Goal: Check status: Check status

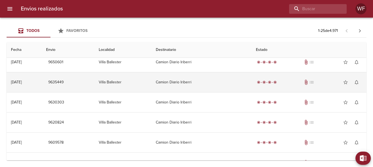
scroll to position [55, 0]
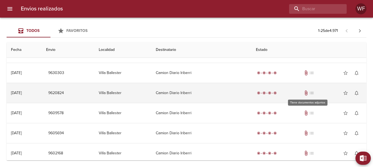
click at [305, 94] on span "attach_file" at bounding box center [305, 92] width 5 height 5
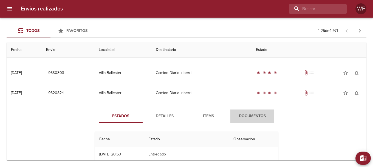
drag, startPoint x: 254, startPoint y: 115, endPoint x: 237, endPoint y: 109, distance: 18.8
click at [254, 115] on span "Documentos" at bounding box center [252, 115] width 37 height 7
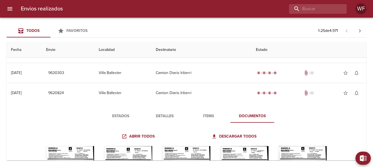
scroll to position [110, 0]
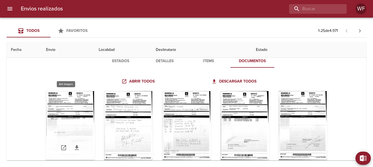
click at [85, 106] on div "Tabla de envíos del cliente" at bounding box center [70, 125] width 49 height 69
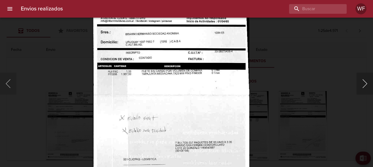
click at [364, 87] on button "Siguiente" at bounding box center [365, 83] width 16 height 22
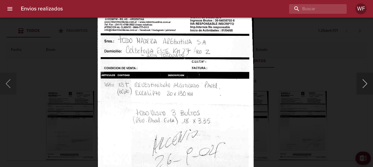
click at [363, 85] on button "Siguiente" at bounding box center [365, 83] width 16 height 22
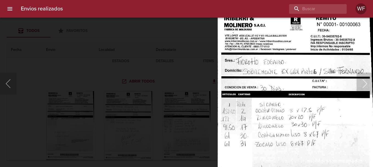
click at [364, 87] on button "Siguiente" at bounding box center [365, 83] width 16 height 22
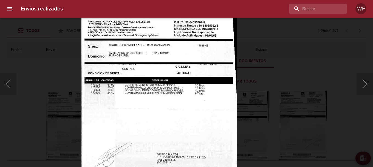
click at [365, 87] on button "Siguiente" at bounding box center [365, 83] width 16 height 22
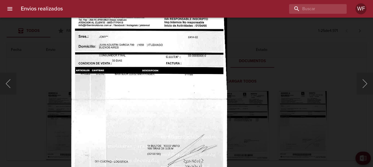
drag, startPoint x: 364, startPoint y: 81, endPoint x: 268, endPoint y: 68, distance: 97.5
click at [364, 81] on button "Siguiente" at bounding box center [365, 83] width 16 height 22
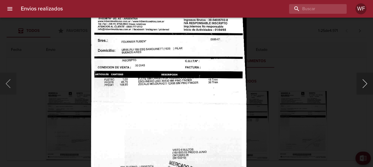
click at [367, 84] on button "Siguiente" at bounding box center [365, 83] width 16 height 22
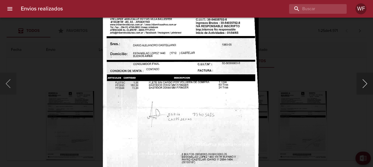
click at [368, 82] on button "Siguiente" at bounding box center [365, 83] width 16 height 22
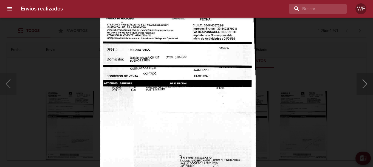
click at [368, 82] on button "Siguiente" at bounding box center [365, 83] width 16 height 22
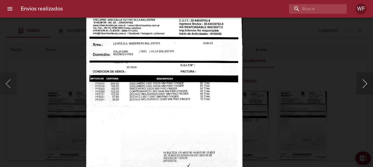
click at [363, 84] on button "Siguiente" at bounding box center [365, 83] width 16 height 22
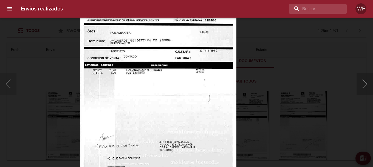
click at [368, 85] on button "Siguiente" at bounding box center [365, 83] width 16 height 22
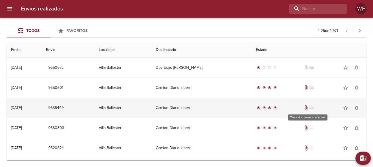
click at [307, 107] on span "attach_file" at bounding box center [305, 107] width 5 height 5
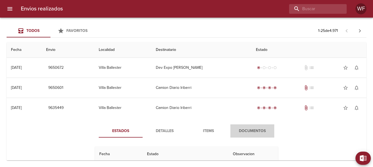
click at [250, 126] on button "Documentos" at bounding box center [252, 130] width 44 height 13
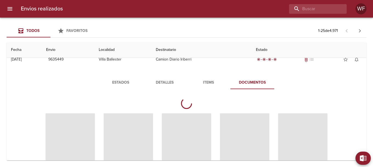
scroll to position [55, 0]
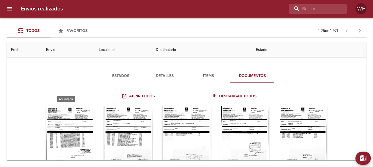
click at [66, 126] on div "Tabla de envíos del cliente" at bounding box center [70, 140] width 49 height 69
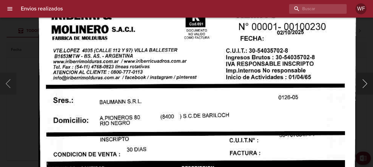
click at [369, 85] on button "Siguiente" at bounding box center [365, 83] width 16 height 22
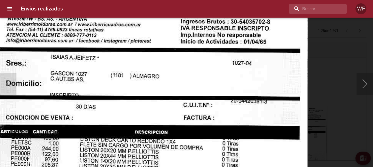
click at [371, 82] on button "Siguiente" at bounding box center [365, 83] width 16 height 22
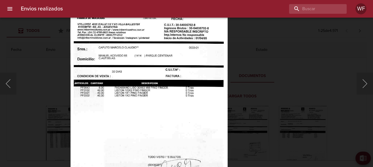
click at [168, 69] on img "Lightbox" at bounding box center [148, 110] width 157 height 224
click at [361, 78] on button "Siguiente" at bounding box center [365, 83] width 16 height 22
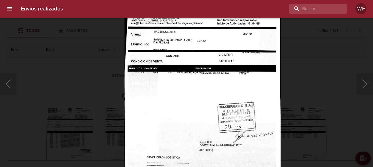
drag, startPoint x: 367, startPoint y: 85, endPoint x: 251, endPoint y: 84, distance: 116.6
click at [366, 85] on button "Siguiente" at bounding box center [365, 83] width 16 height 22
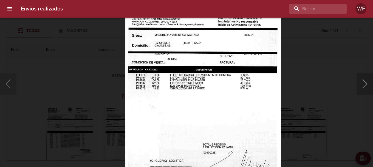
click at [370, 84] on button "Siguiente" at bounding box center [365, 83] width 16 height 22
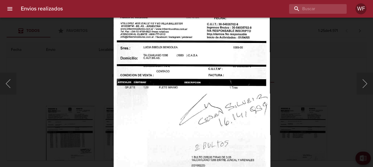
drag, startPoint x: 362, startPoint y: 85, endPoint x: 249, endPoint y: 76, distance: 112.9
click at [361, 85] on button "Siguiente" at bounding box center [365, 83] width 16 height 22
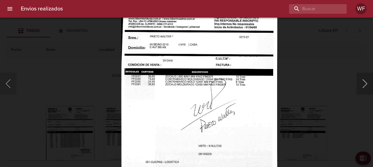
click at [363, 87] on button "Siguiente" at bounding box center [365, 83] width 16 height 22
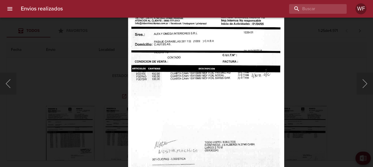
drag, startPoint x: 366, startPoint y: 83, endPoint x: 241, endPoint y: 78, distance: 125.2
click at [364, 83] on button "Siguiente" at bounding box center [365, 83] width 16 height 22
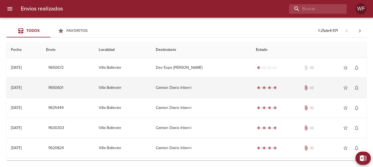
drag, startPoint x: 211, startPoint y: 88, endPoint x: 214, endPoint y: 87, distance: 3.5
click at [211, 88] on td "Camion Diario Iriberri" at bounding box center [201, 88] width 100 height 20
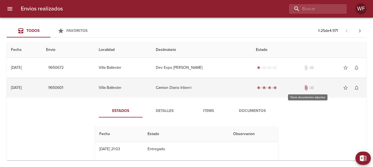
click at [306, 89] on span "attach_file" at bounding box center [305, 87] width 5 height 5
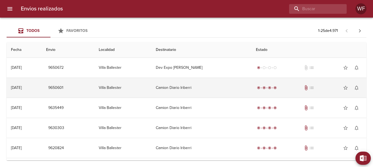
click at [309, 87] on span "attach_file" at bounding box center [305, 87] width 5 height 5
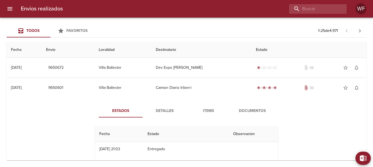
click at [251, 112] on span "Documentos" at bounding box center [252, 110] width 37 height 7
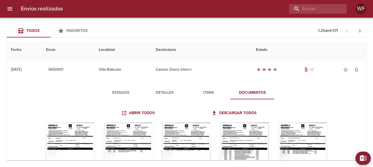
scroll to position [27, 0]
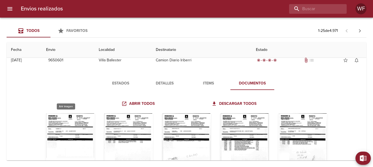
click at [77, 114] on div "Tabla de envíos del cliente" at bounding box center [70, 147] width 49 height 69
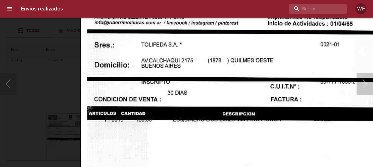
click at [363, 88] on button "Siguiente" at bounding box center [365, 83] width 16 height 22
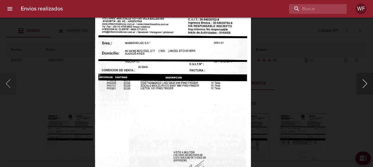
click at [366, 82] on button "Siguiente" at bounding box center [365, 83] width 16 height 22
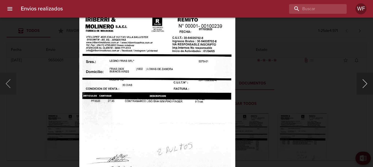
click at [366, 83] on button "Siguiente" at bounding box center [365, 83] width 16 height 22
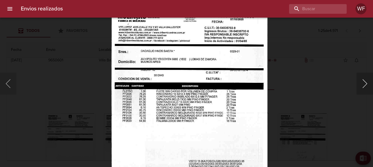
click at [361, 84] on button "Siguiente" at bounding box center [365, 83] width 16 height 22
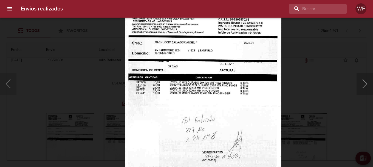
drag, startPoint x: 363, startPoint y: 82, endPoint x: 358, endPoint y: 82, distance: 5.2
click at [358, 82] on button "Siguiente" at bounding box center [365, 83] width 16 height 22
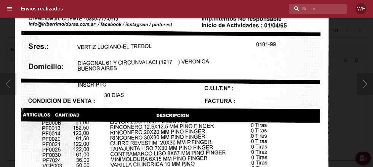
click at [364, 86] on button "Siguiente" at bounding box center [365, 83] width 16 height 22
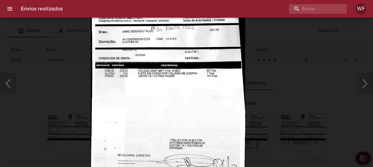
drag, startPoint x: 365, startPoint y: 81, endPoint x: 228, endPoint y: 69, distance: 137.1
click at [364, 81] on button "Siguiente" at bounding box center [365, 83] width 16 height 22
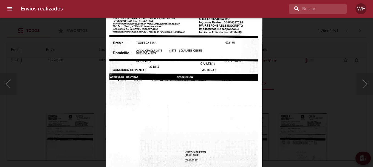
drag, startPoint x: 363, startPoint y: 88, endPoint x: 279, endPoint y: 72, distance: 86.2
click at [363, 88] on button "Siguiente" at bounding box center [365, 83] width 16 height 22
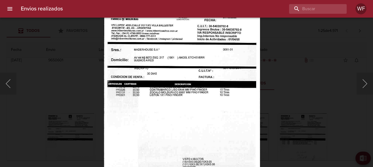
drag, startPoint x: 364, startPoint y: 80, endPoint x: 292, endPoint y: 78, distance: 71.6
click at [363, 80] on button "Siguiente" at bounding box center [365, 83] width 16 height 22
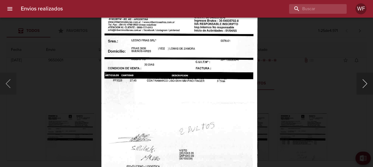
click at [368, 83] on button "Siguiente" at bounding box center [365, 83] width 16 height 22
